Goal: Information Seeking & Learning: Learn about a topic

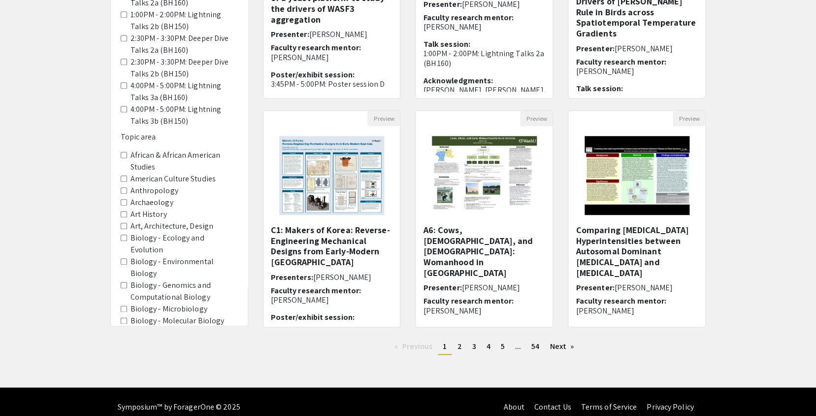
scroll to position [183, 0]
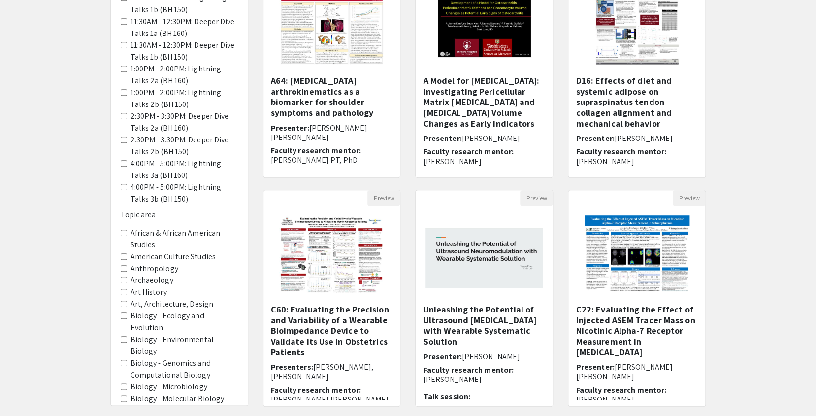
scroll to position [162, 0]
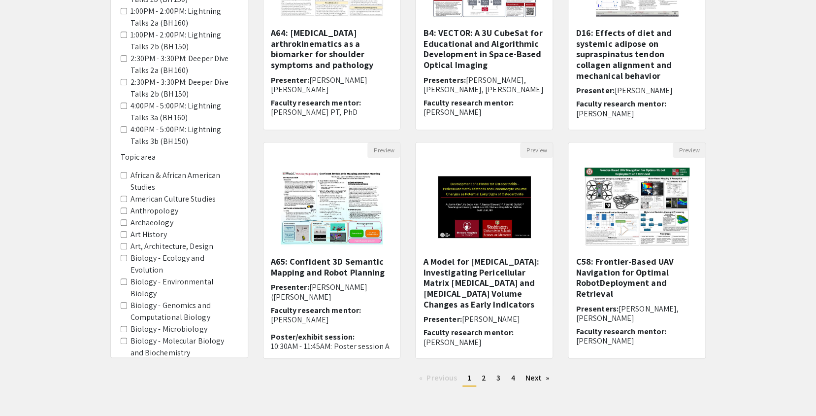
scroll to position [195, 0]
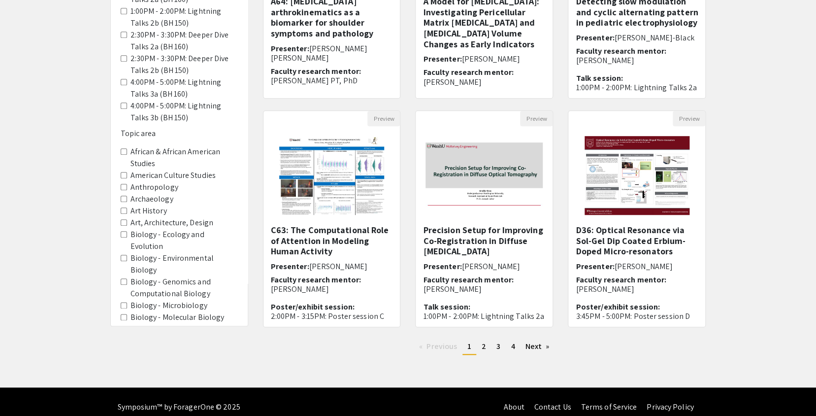
scroll to position [192, 0]
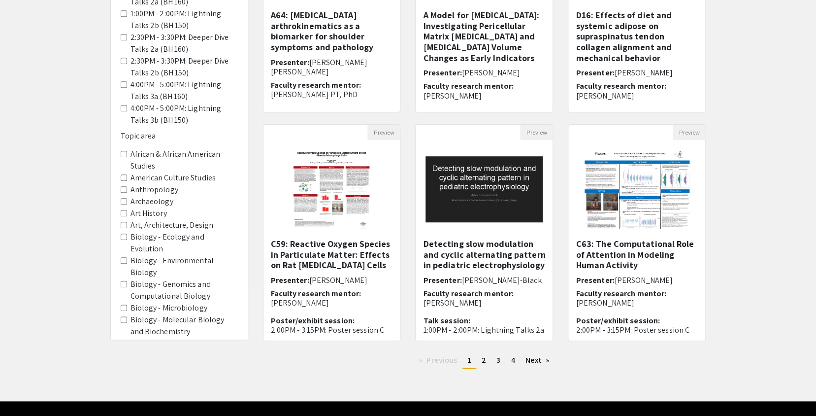
scroll to position [202, 0]
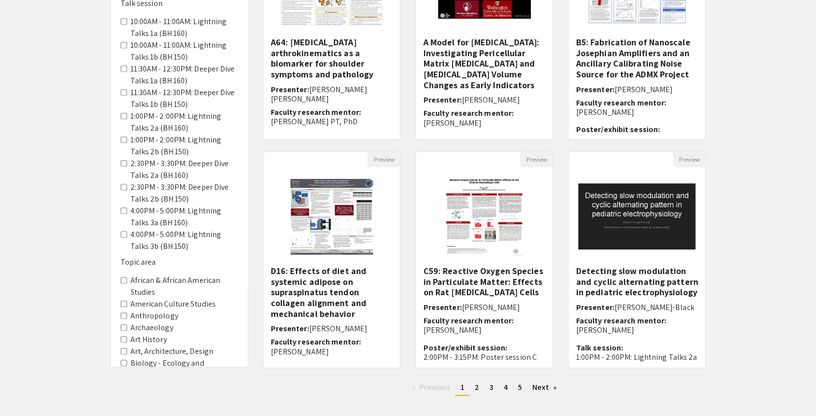
scroll to position [184, 0]
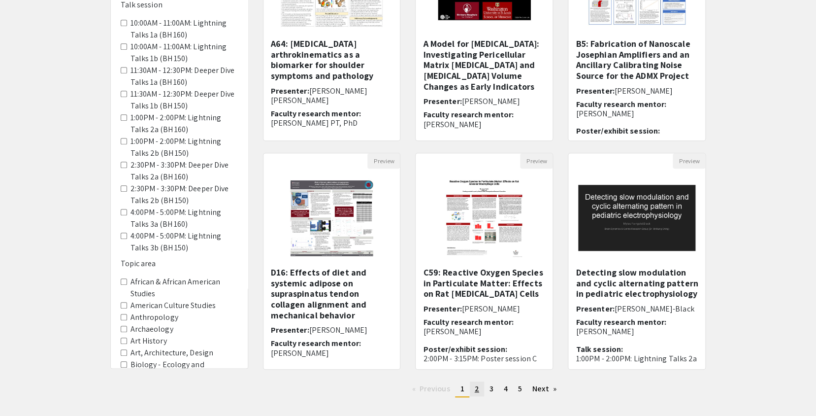
click at [478, 383] on span "2" at bounding box center [477, 388] width 4 height 10
